Goal: Obtain resource: Download file/media

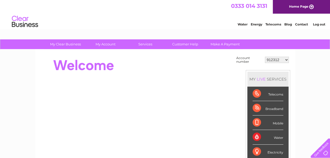
click at [286, 60] on select "912312 987786 1141365 30321679" at bounding box center [277, 60] width 24 height 6
select select "30321679"
click at [265, 57] on select "912312 987786 1141365 30321679" at bounding box center [277, 60] width 24 height 6
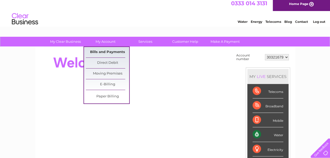
click at [107, 49] on link "Bills and Payments" at bounding box center [107, 52] width 43 height 10
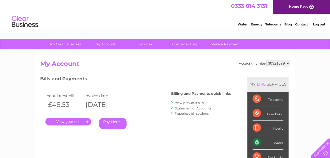
click at [189, 103] on link "View previous bills" at bounding box center [189, 103] width 29 height 4
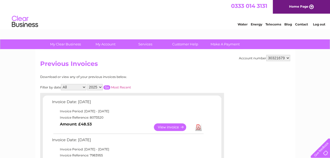
click at [177, 127] on link "View" at bounding box center [173, 127] width 39 height 8
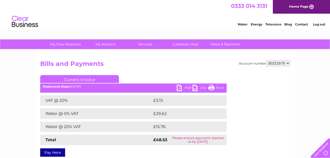
click at [180, 86] on link "PDF" at bounding box center [185, 89] width 16 height 8
